Goal: Information Seeking & Learning: Understand process/instructions

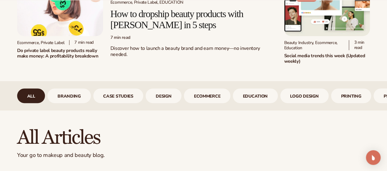
scroll to position [153, 0]
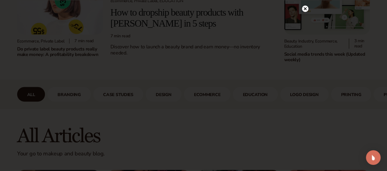
click at [306, 8] on icon at bounding box center [305, 8] width 3 height 3
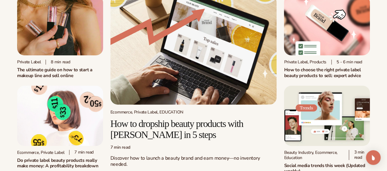
scroll to position [0, 0]
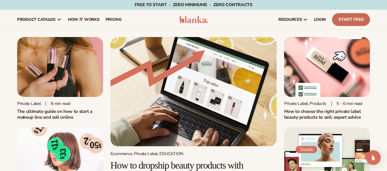
click at [342, 13] on link "Start Free" at bounding box center [351, 19] width 38 height 13
click at [84, 21] on span "How It Works" at bounding box center [84, 19] width 32 height 5
